Goal: Task Accomplishment & Management: Manage account settings

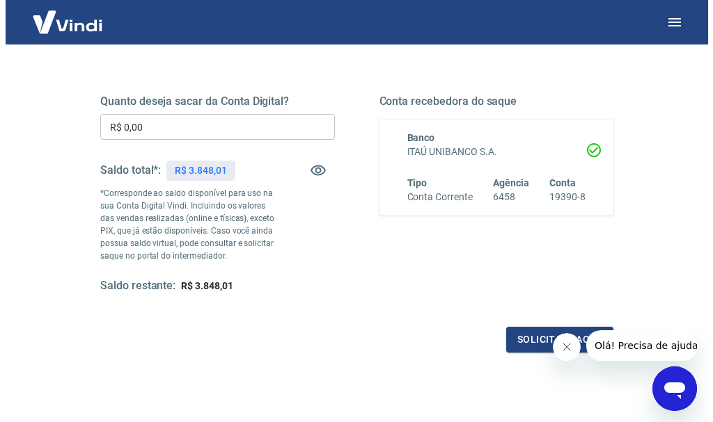
scroll to position [209, 0]
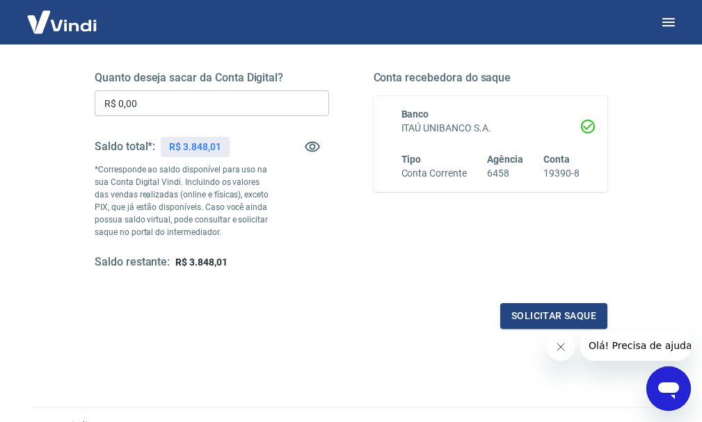
click at [560, 346] on icon "Fechar mensagem da empresa" at bounding box center [560, 347] width 11 height 11
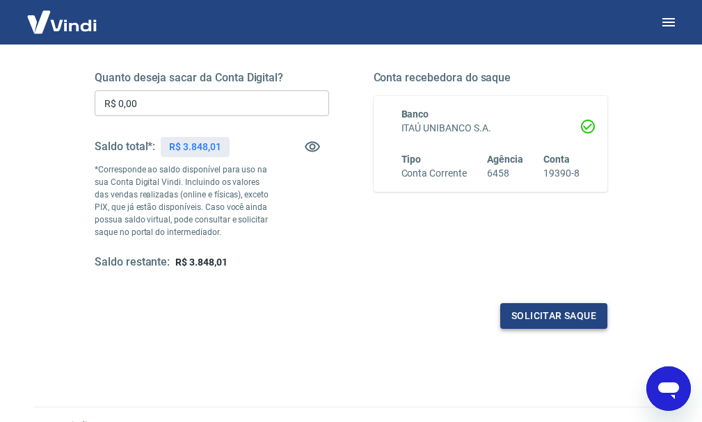
click at [546, 312] on button "Solicitar saque" at bounding box center [553, 316] width 107 height 26
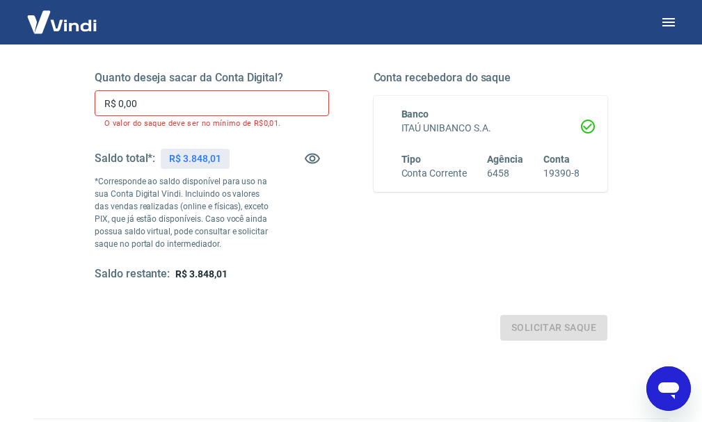
click at [166, 112] on input "R$ 0,00" at bounding box center [212, 103] width 235 height 26
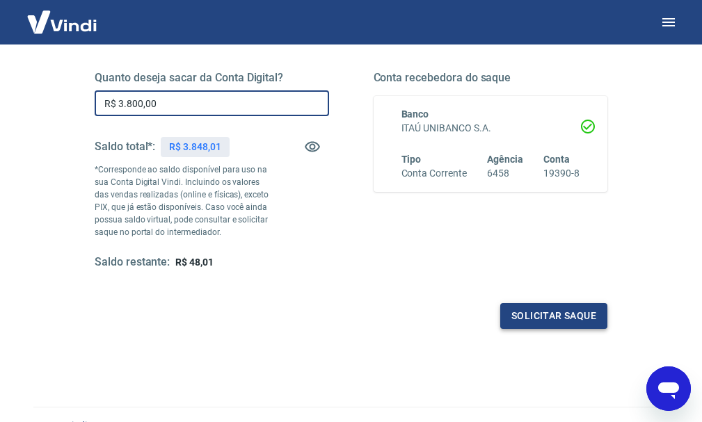
type input "R$ 3.800,00"
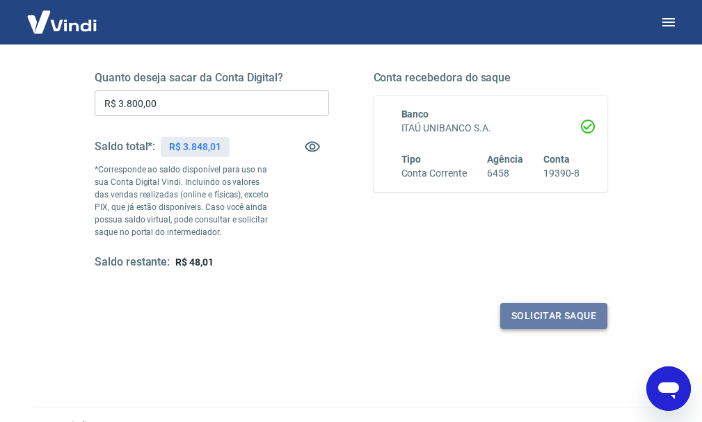
click at [551, 314] on button "Solicitar saque" at bounding box center [553, 316] width 107 height 26
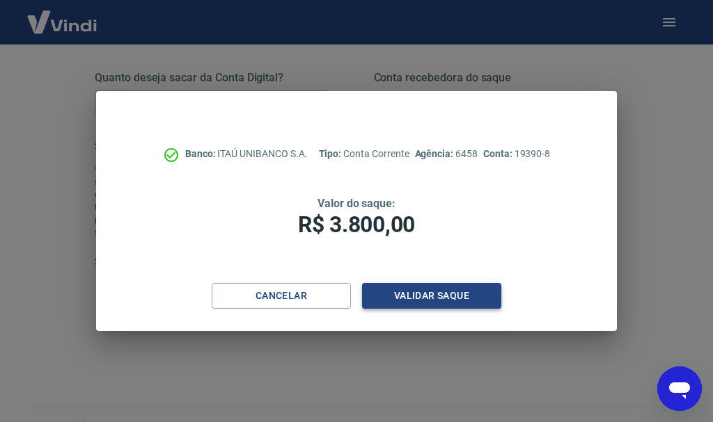
click at [415, 290] on button "Validar saque" at bounding box center [431, 296] width 139 height 26
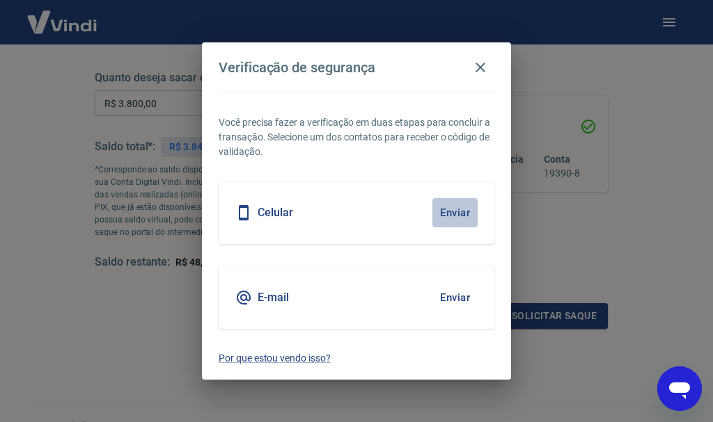
click at [453, 211] on button "Enviar" at bounding box center [454, 212] width 45 height 29
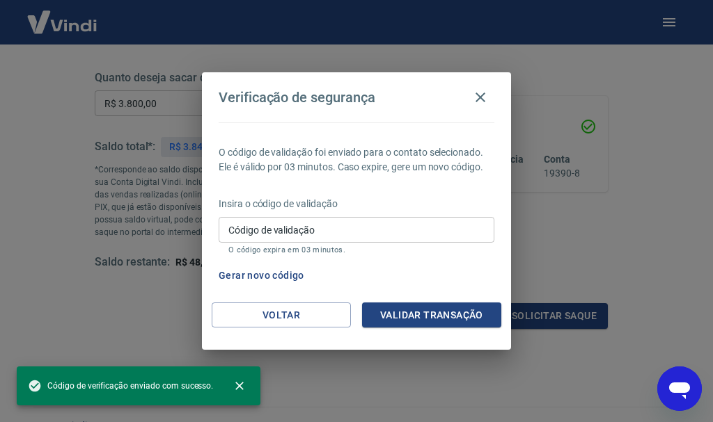
click at [281, 231] on input "Código de validação" at bounding box center [357, 230] width 276 height 26
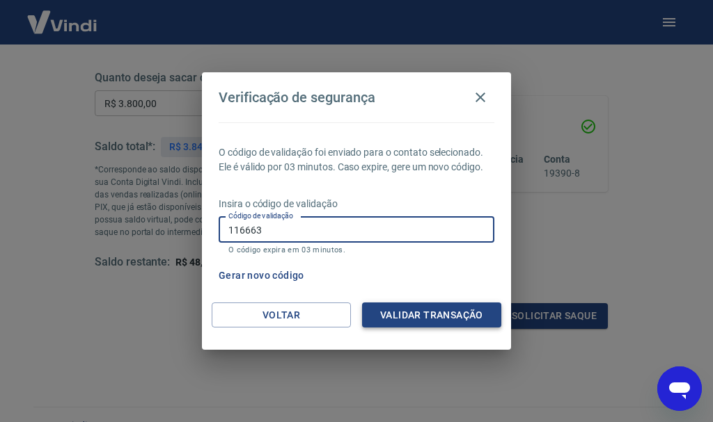
type input "116663"
click at [425, 317] on button "Validar transação" at bounding box center [431, 316] width 139 height 26
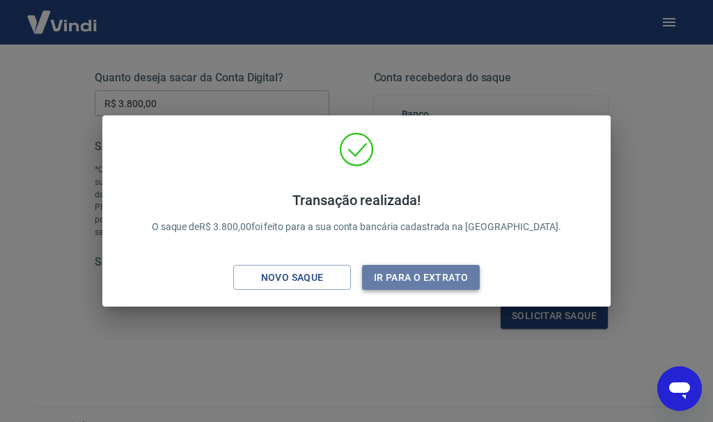
click at [397, 276] on button "Ir para o extrato" at bounding box center [421, 278] width 118 height 26
